Goal: Task Accomplishment & Management: Manage account settings

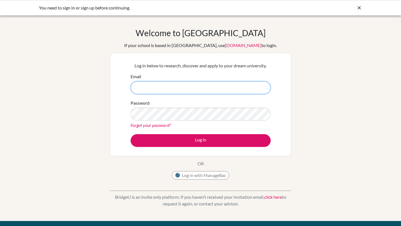
click at [136, 83] on input "Email" at bounding box center [201, 87] width 140 height 13
click at [158, 86] on input "Email" at bounding box center [201, 87] width 140 height 13
click at [164, 160] on div "Welcome to [GEOGRAPHIC_DATA] If your school is based in [GEOGRAPHIC_DATA], use …" at bounding box center [200, 105] width 181 height 155
click at [359, 9] on icon at bounding box center [360, 8] width 6 height 6
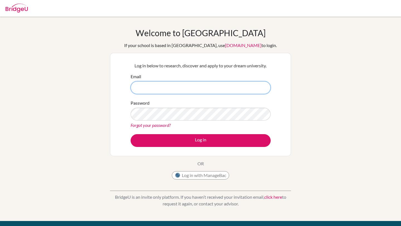
click at [178, 85] on input "Email" at bounding box center [201, 87] width 140 height 13
type input "h"
type input "[EMAIL_ADDRESS][PERSON_NAME][DOMAIN_NAME]"
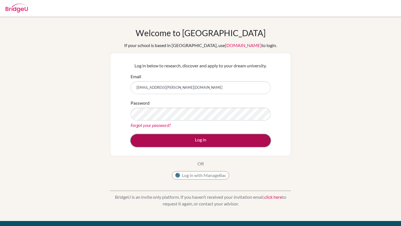
click at [185, 143] on button "Log in" at bounding box center [201, 140] width 140 height 13
